Goal: Check status: Check status

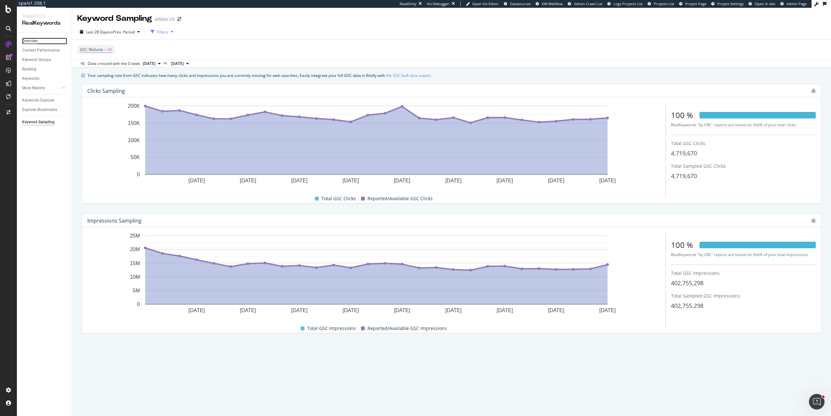
click at [32, 40] on div "Overview" at bounding box center [30, 41] width 16 height 7
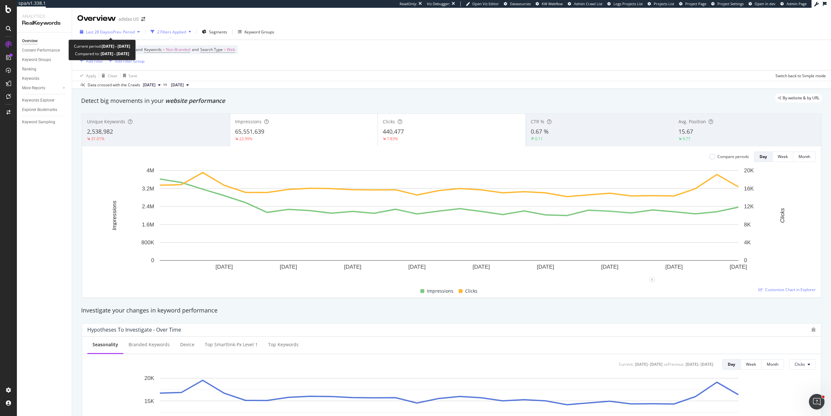
click at [115, 32] on span "vs Prev. Period" at bounding box center [122, 32] width 26 height 6
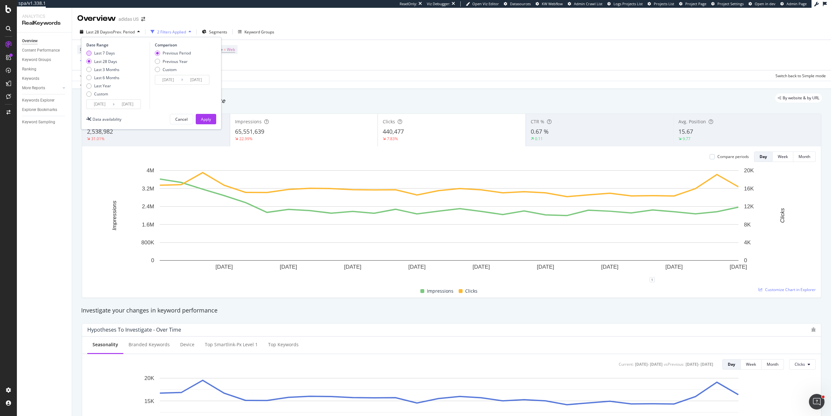
click at [108, 53] on div "Last 7 Days" at bounding box center [104, 53] width 21 height 6
type input "[DATE]"
click at [205, 122] on div "Apply" at bounding box center [206, 119] width 10 height 10
